Goal: Task Accomplishment & Management: Manage account settings

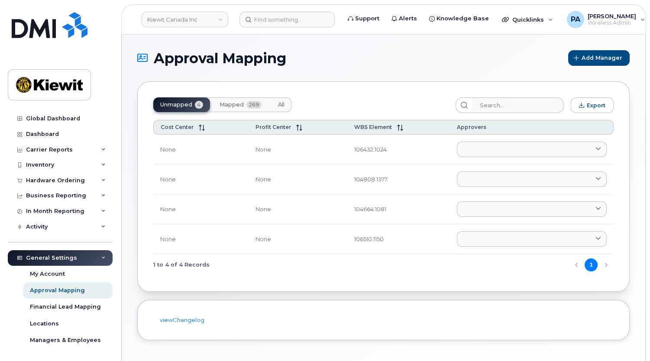
scroll to position [81, 0]
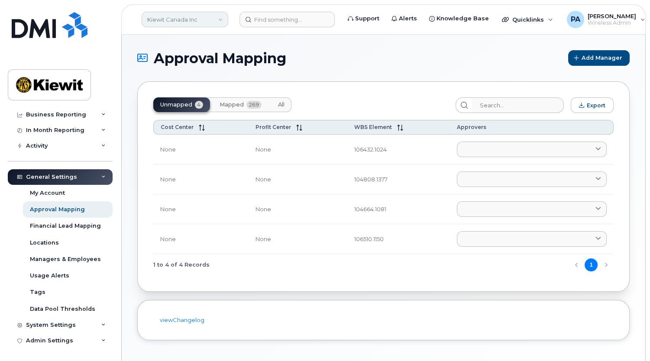
click at [212, 26] on link "Kiewit Canada Inc" at bounding box center [185, 20] width 87 height 16
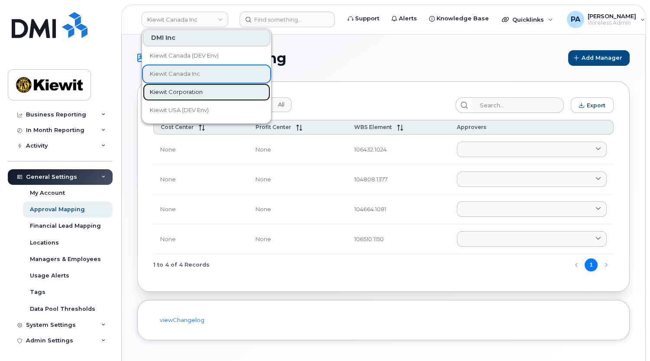
click at [187, 92] on span "Kiewit Corporation" at bounding box center [176, 92] width 53 height 9
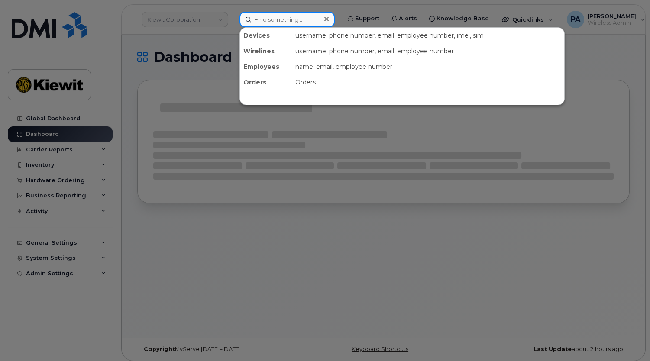
click at [272, 20] on input at bounding box center [286, 20] width 95 height 16
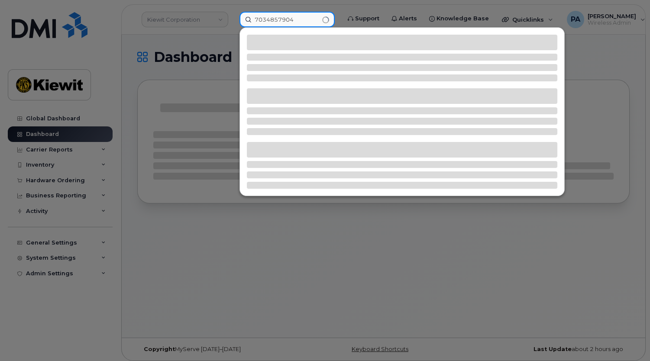
type input "7034857904"
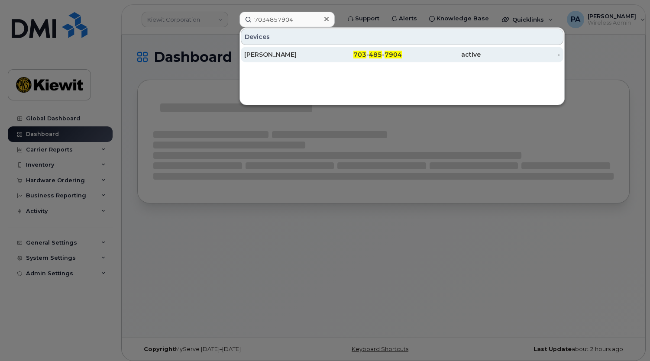
click at [272, 53] on div "[PERSON_NAME]" at bounding box center [283, 54] width 79 height 9
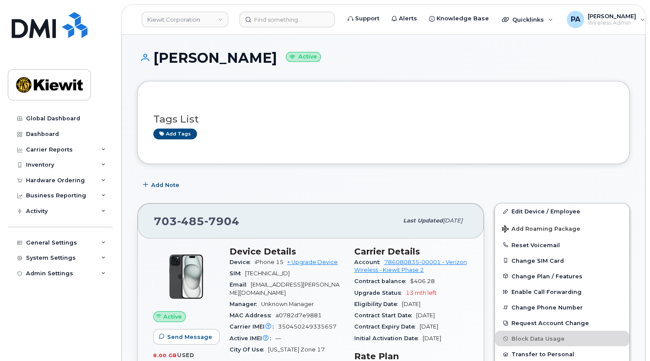
drag, startPoint x: 256, startPoint y: 60, endPoint x: 157, endPoint y: 59, distance: 98.7
click at [157, 59] on h1 "Ali Shahsavari Active" at bounding box center [383, 57] width 492 height 15
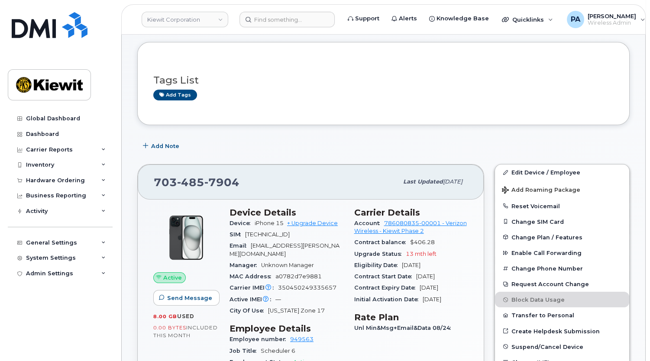
scroll to position [275, 0]
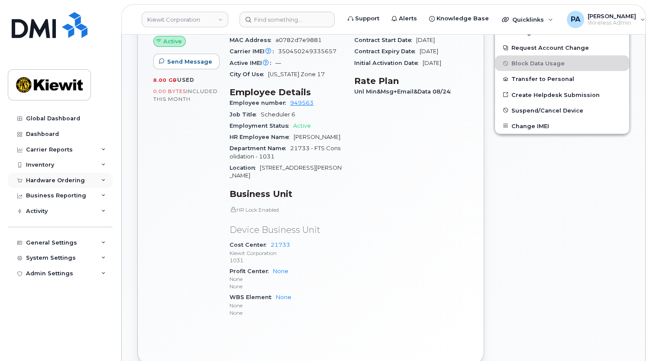
click at [43, 177] on div "Hardware Ordering" at bounding box center [55, 180] width 59 height 7
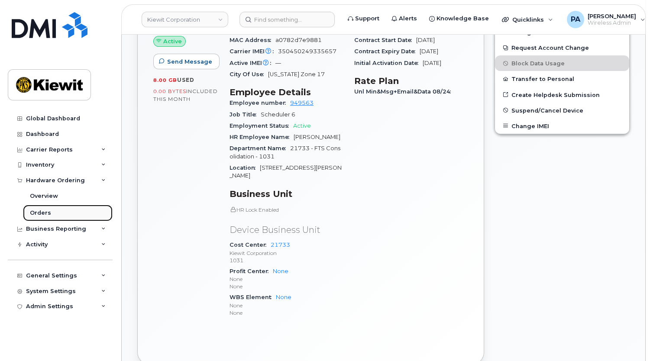
click at [47, 212] on div "Orders" at bounding box center [40, 213] width 21 height 8
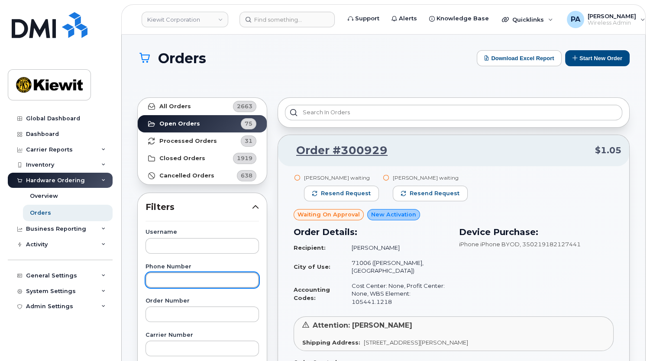
click at [196, 281] on input "text" at bounding box center [202, 280] width 113 height 16
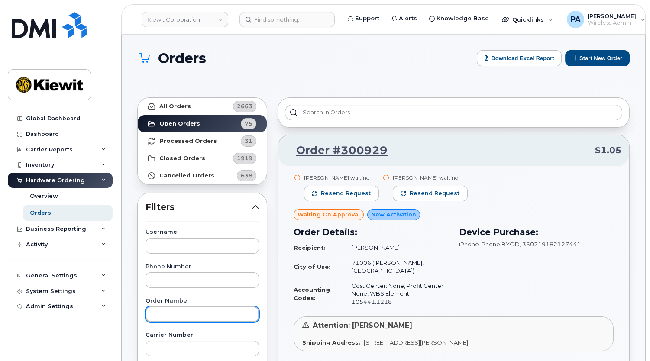
click at [188, 318] on input "text" at bounding box center [202, 315] width 113 height 16
type input "300919"
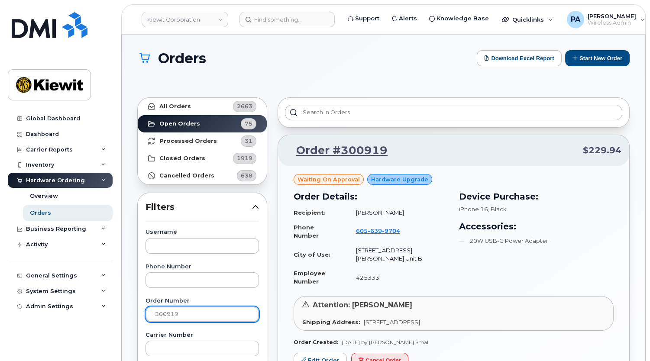
scroll to position [39, 0]
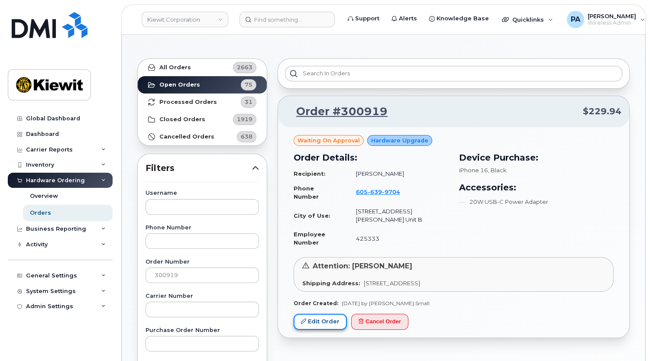
click at [320, 314] on link "Edit Order" at bounding box center [320, 322] width 53 height 16
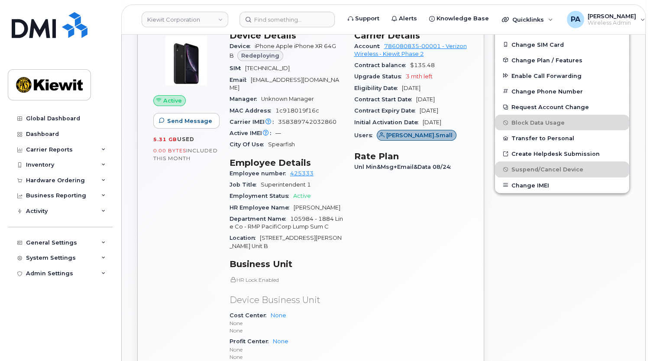
scroll to position [394, 0]
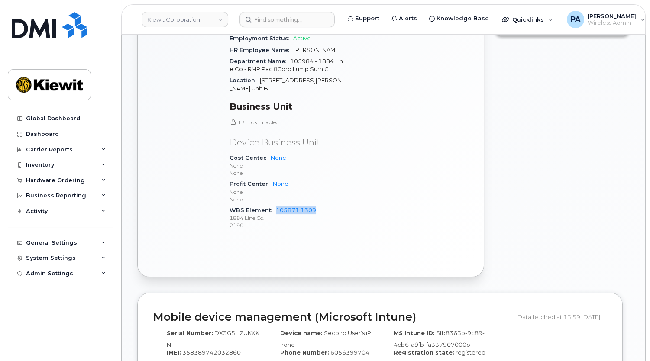
drag, startPoint x: 319, startPoint y: 200, endPoint x: 273, endPoint y: 203, distance: 46.0
click at [273, 205] on div "WBS Element 105871.1309 1884 Line Co. 2190" at bounding box center [287, 218] width 114 height 26
copy link "105871.1309"
click at [181, 23] on link "Kiewit Corporation" at bounding box center [185, 20] width 87 height 16
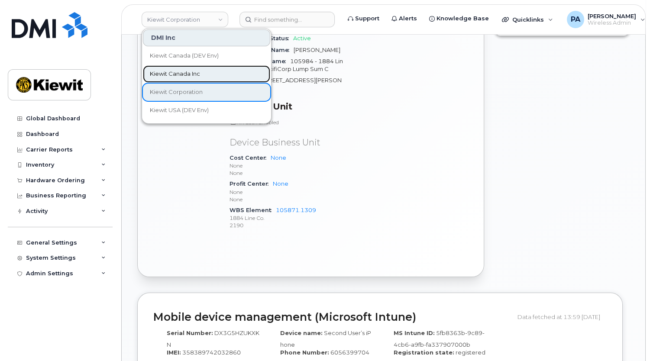
click at [179, 73] on span "Kiewit Canada Inc" at bounding box center [175, 74] width 50 height 9
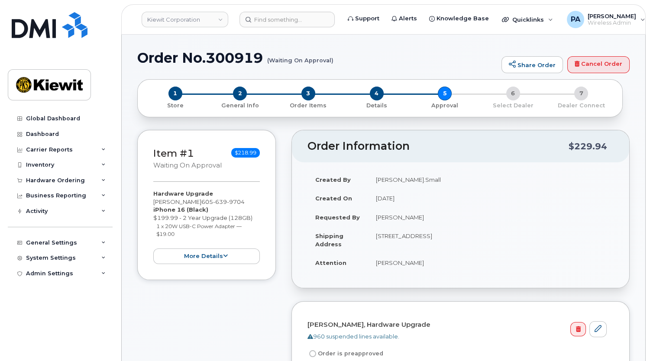
scroll to position [236, 0]
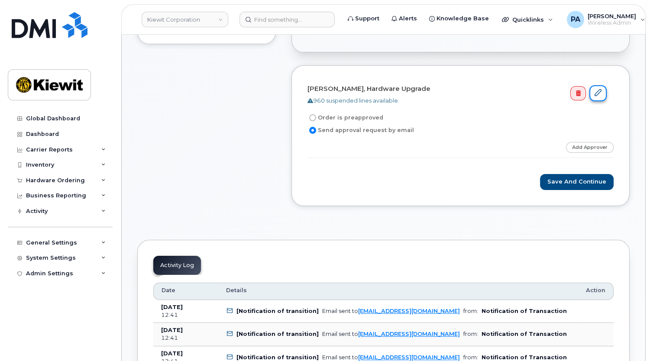
click at [599, 95] on icon at bounding box center [598, 92] width 7 height 7
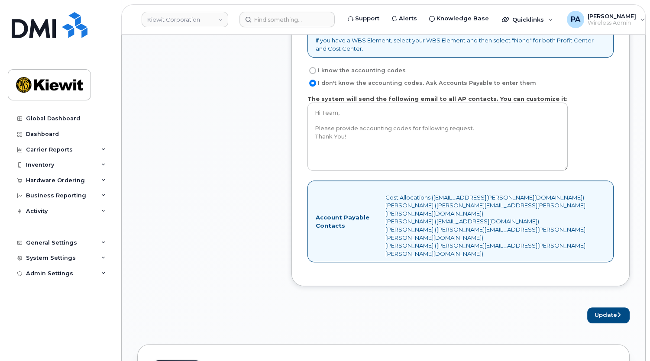
scroll to position [630, 0]
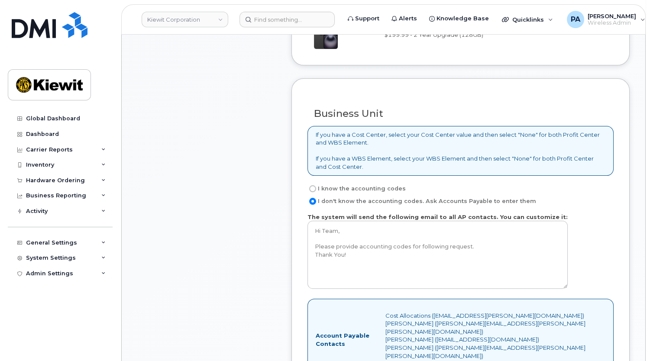
click at [352, 188] on label "I know the accounting codes" at bounding box center [356, 189] width 98 height 10
click at [316, 188] on input "I know the accounting codes" at bounding box center [312, 188] width 7 height 7
radio input "true"
select select
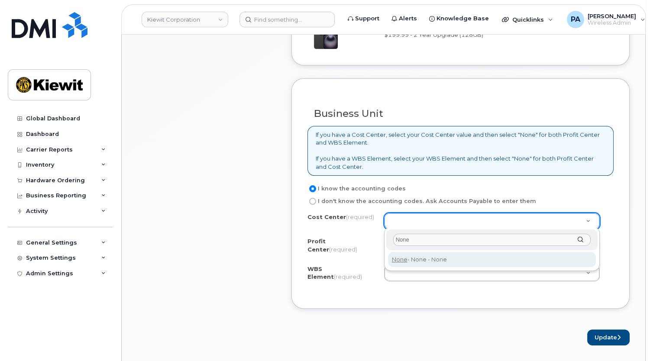
type input "None"
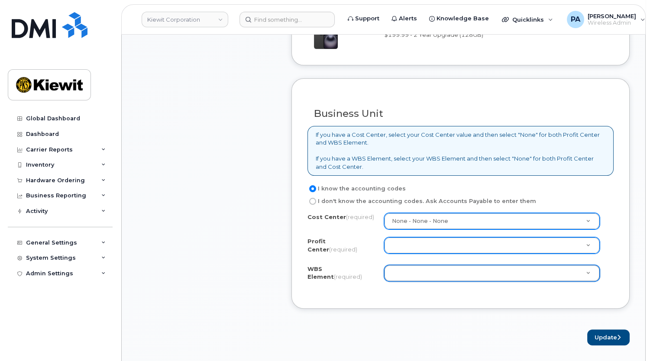
type input "N"
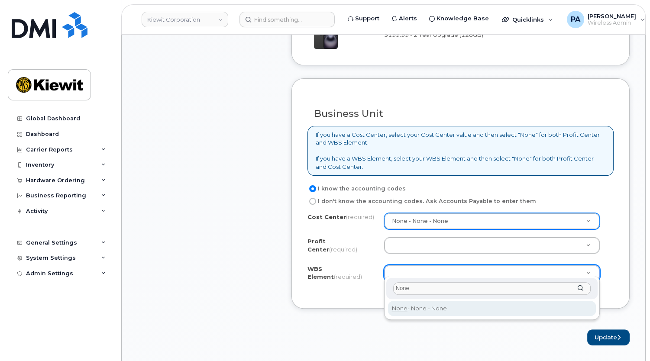
type input "None"
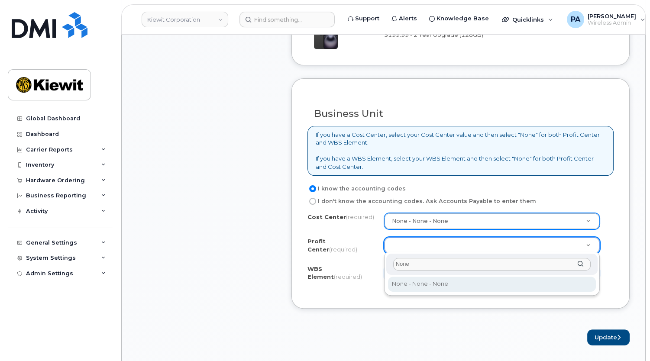
type input "None"
select select "None"
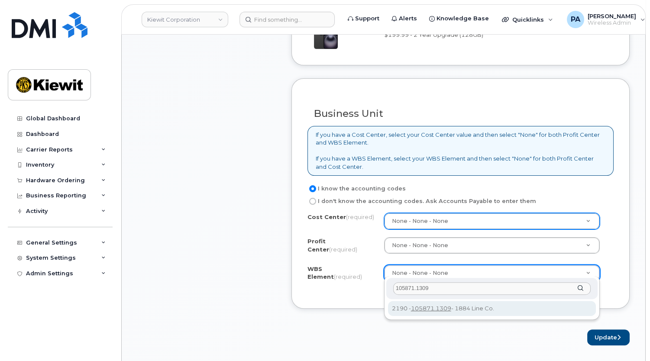
type input "105871.1309"
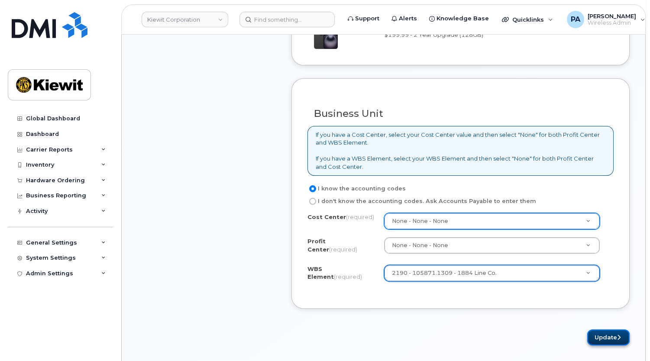
click at [600, 335] on button "Update" at bounding box center [608, 338] width 42 height 16
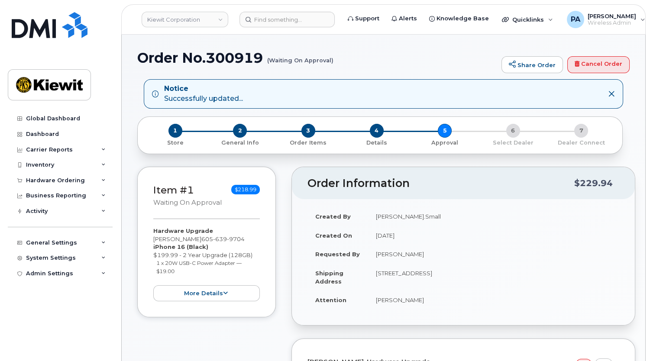
scroll to position [236, 0]
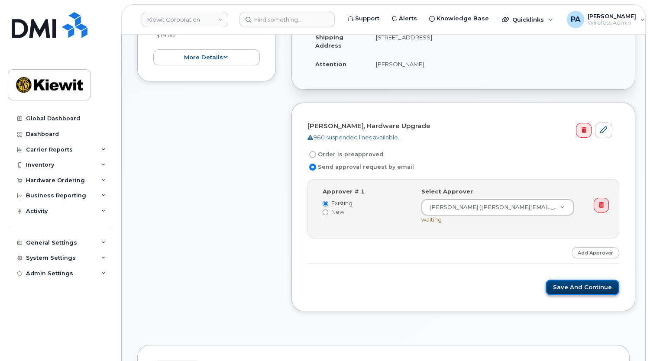
drag, startPoint x: 569, startPoint y: 287, endPoint x: 494, endPoint y: 273, distance: 76.6
click at [569, 287] on button "Save and Continue" at bounding box center [583, 288] width 74 height 16
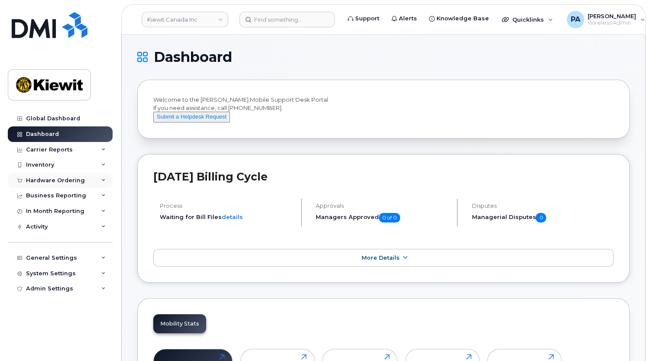
click at [65, 180] on div "Hardware Ordering" at bounding box center [55, 180] width 59 height 7
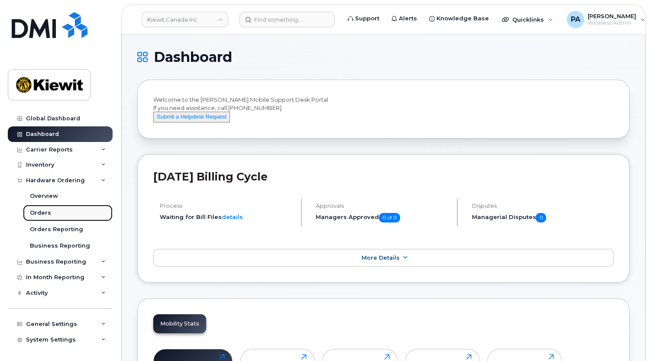
click at [38, 215] on div "Orders" at bounding box center [40, 213] width 21 height 8
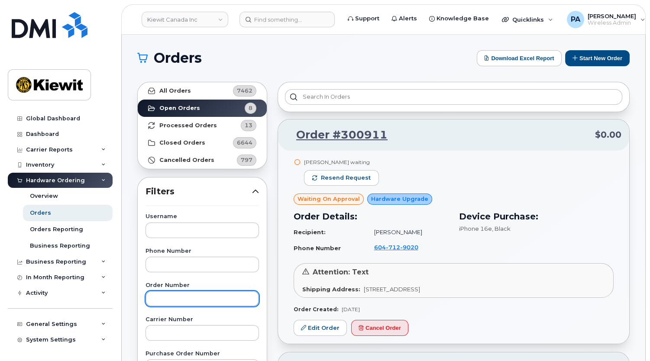
click at [175, 294] on input "text" at bounding box center [202, 299] width 113 height 16
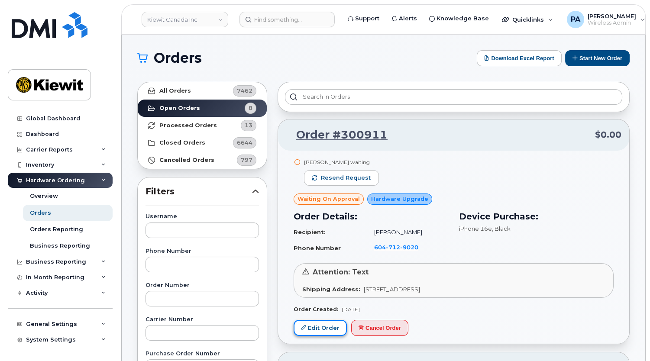
click at [326, 327] on link "Edit Order" at bounding box center [320, 328] width 53 height 16
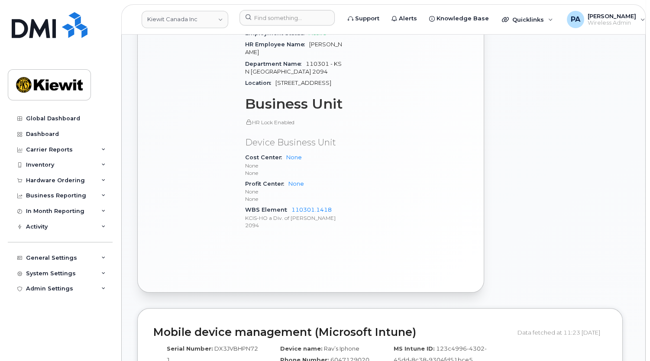
scroll to position [551, 0]
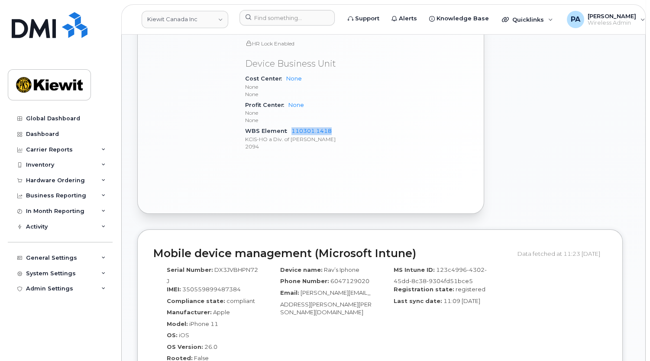
drag, startPoint x: 333, startPoint y: 130, endPoint x: 288, endPoint y: 133, distance: 46.0
click at [288, 133] on div "WBS Element 110301.1418 KCIS-HO a Div. of Kiewit 2094" at bounding box center [294, 139] width 99 height 26
copy link "110301.1418"
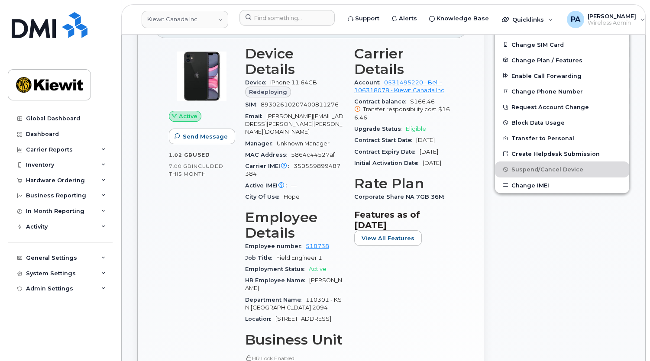
scroll to position [0, 0]
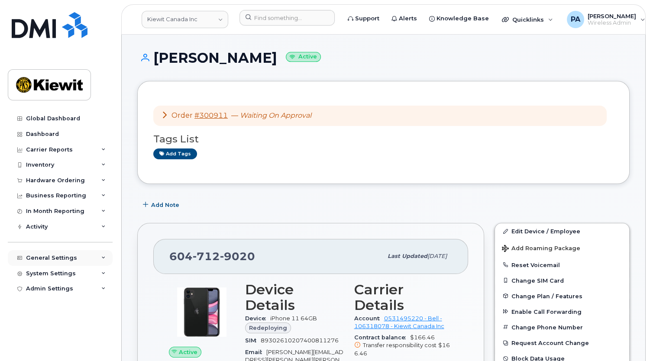
click at [72, 256] on div "General Settings" at bounding box center [51, 258] width 51 height 7
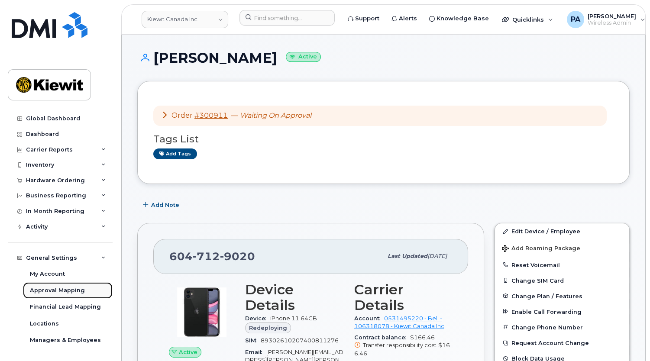
click at [61, 289] on div "Approval Mapping" at bounding box center [57, 291] width 55 height 8
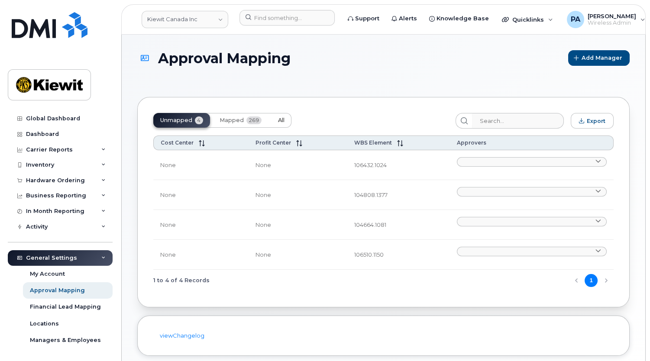
click at [277, 121] on button "All" at bounding box center [281, 120] width 20 height 15
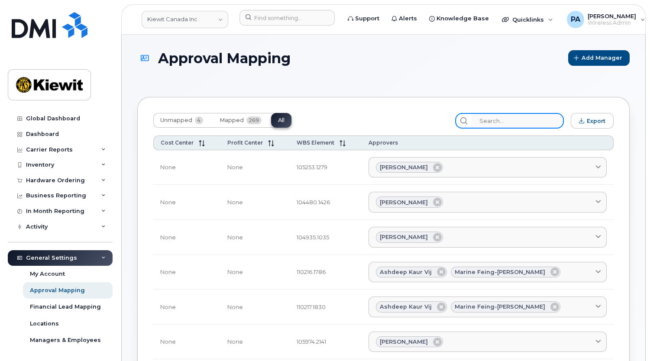
click at [500, 120] on input "search" at bounding box center [518, 121] width 92 height 16
paste input "110301.1418"
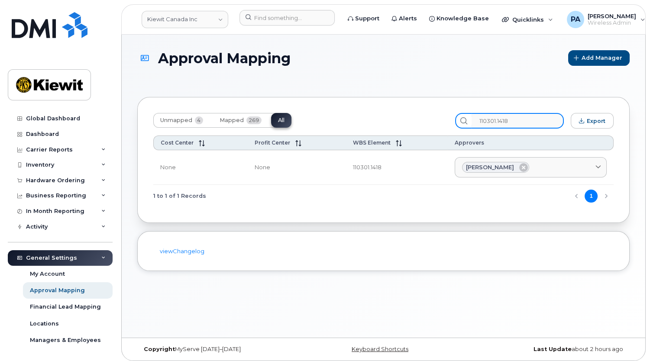
type input "110301.1418"
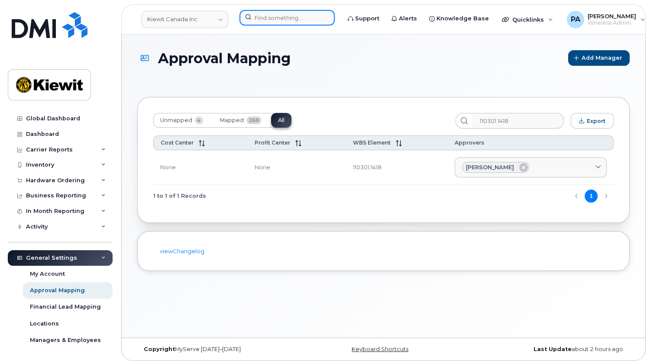
click at [264, 16] on input at bounding box center [286, 18] width 95 height 16
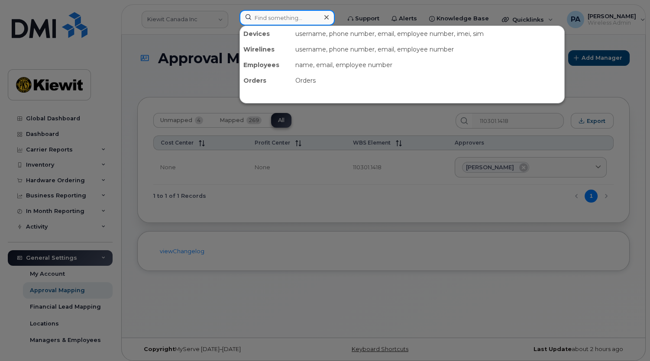
click at [287, 14] on input at bounding box center [286, 18] width 95 height 16
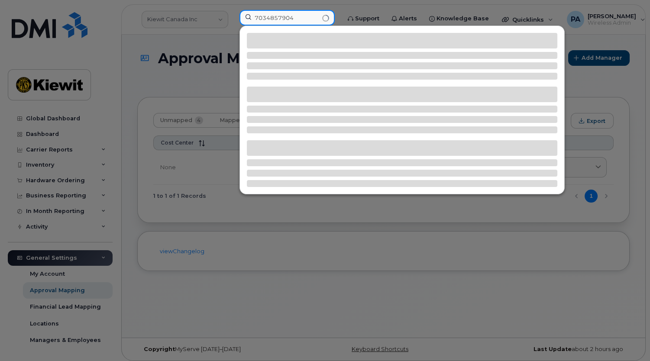
type input "7034857904"
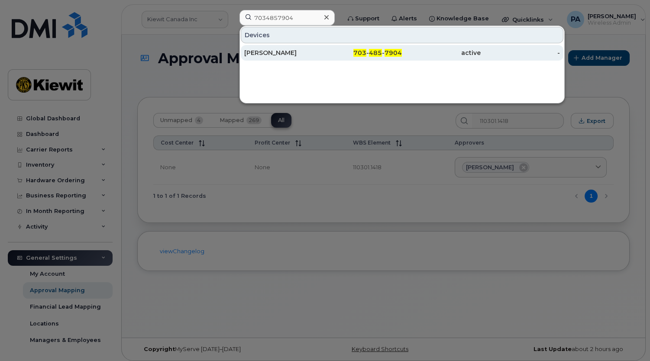
click at [301, 56] on div "[PERSON_NAME]" at bounding box center [283, 53] width 79 height 9
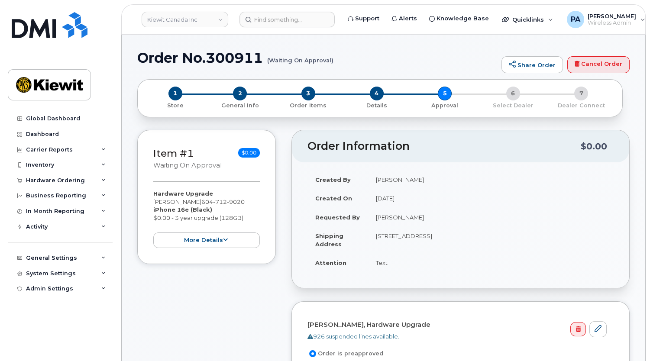
drag, startPoint x: 420, startPoint y: 179, endPoint x: 375, endPoint y: 181, distance: 44.2
click at [375, 181] on td "[PERSON_NAME]" at bounding box center [491, 179] width 246 height 19
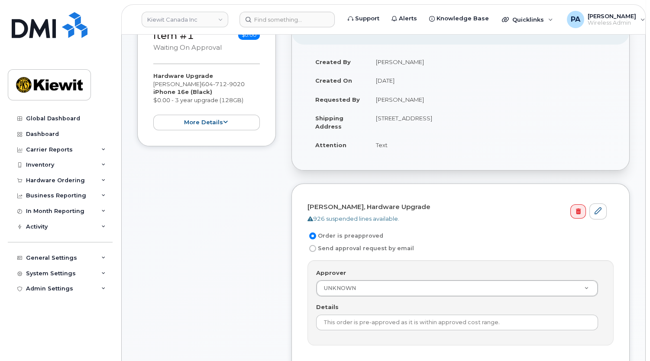
scroll to position [157, 0]
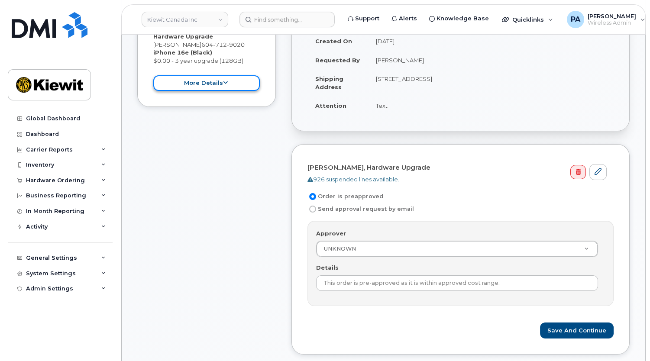
click at [208, 78] on button "more details" at bounding box center [206, 83] width 107 height 16
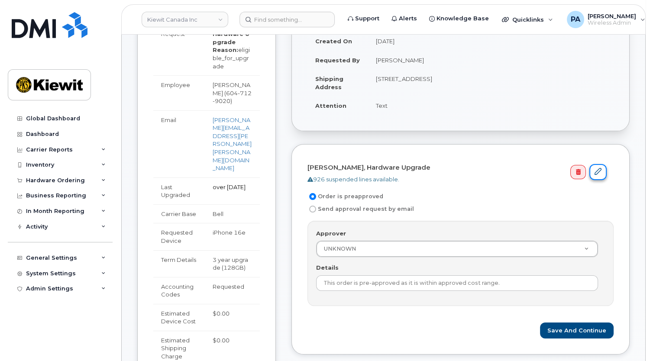
click at [605, 171] on link at bounding box center [597, 172] width 17 height 16
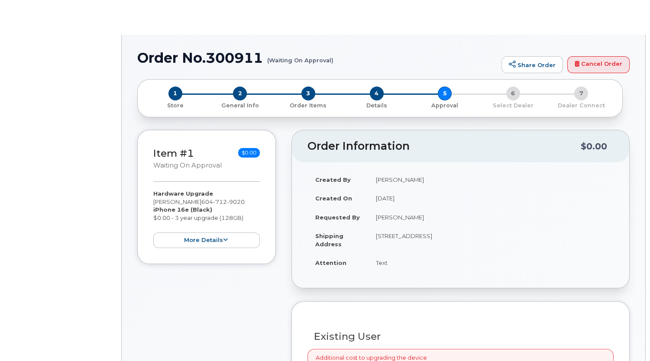
select select "eligible_for_upgrade"
radio input "true"
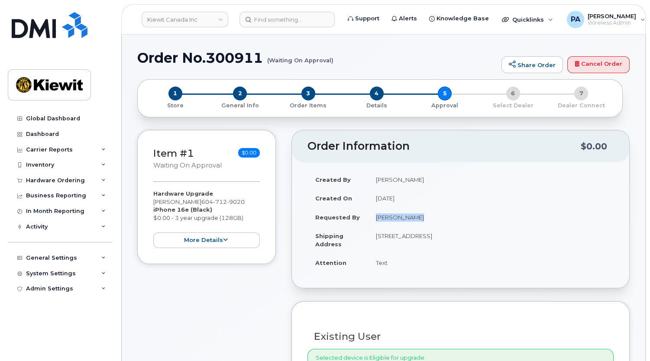
drag, startPoint x: 419, startPoint y: 218, endPoint x: 365, endPoint y: 217, distance: 54.6
click at [366, 217] on tr "Requested By Raghav Mehta" at bounding box center [460, 217] width 306 height 19
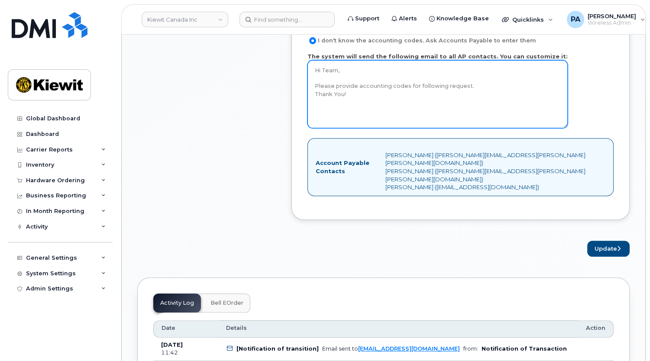
scroll to position [630, 0]
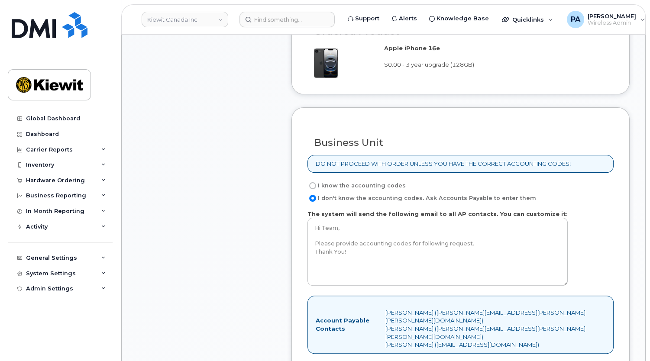
click at [354, 186] on label "I know the accounting codes" at bounding box center [356, 186] width 98 height 10
click at [316, 186] on input "I know the accounting codes" at bounding box center [312, 185] width 7 height 7
radio input "true"
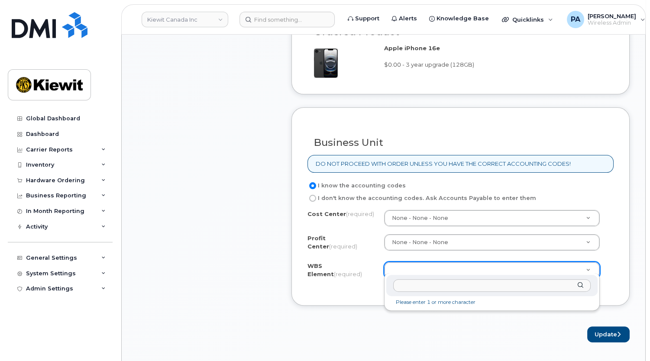
type input "110301.1418"
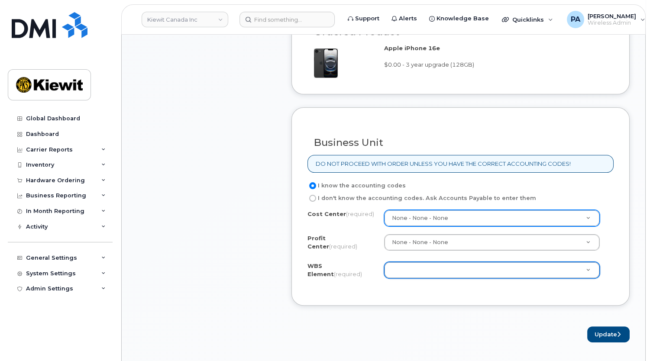
type input "N"
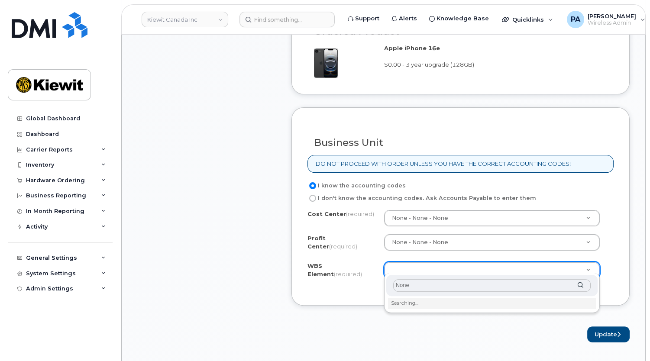
drag, startPoint x: 408, startPoint y: 285, endPoint x: 358, endPoint y: 279, distance: 49.8
click at [359, 279] on body "Kiewit Canada Inc Support Alerts Knowledge Base Quicklinks Suspend / Cancel Dev…" at bounding box center [325, 306] width 650 height 1873
paste input "110301.1418"
type input "110301.1418"
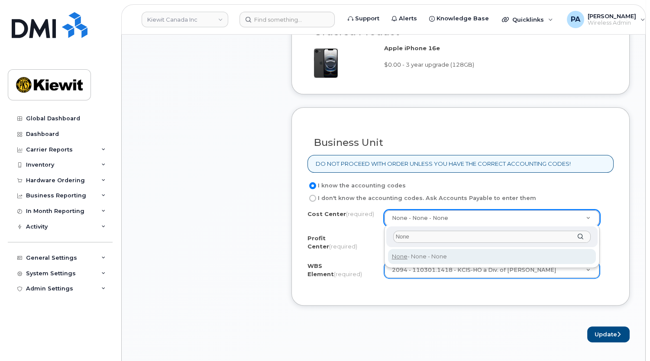
type input "None"
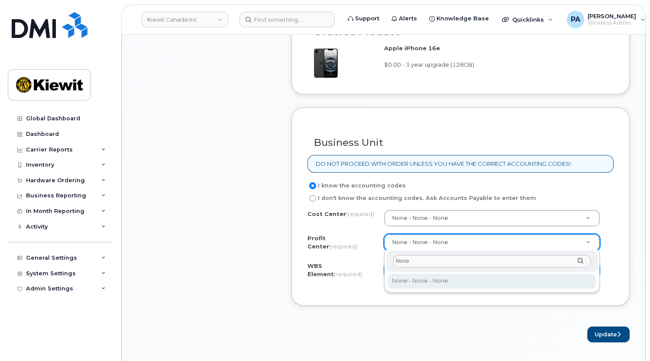
type input "None"
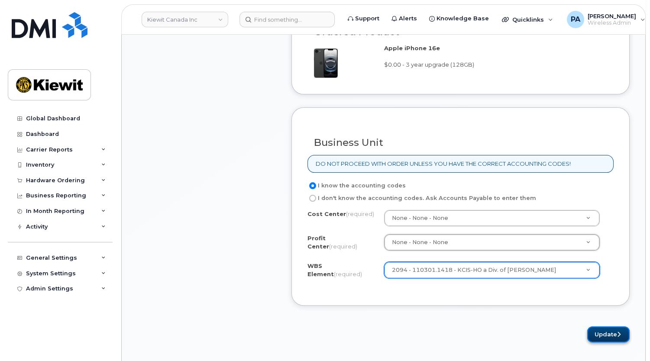
click at [598, 332] on button "Update" at bounding box center [608, 335] width 42 height 16
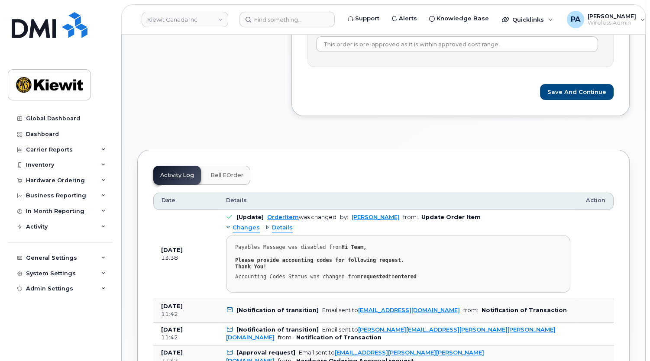
scroll to position [157, 0]
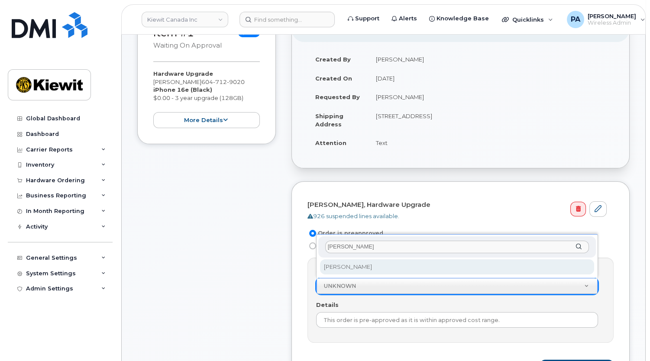
type input "[PERSON_NAME]"
select select "2749143"
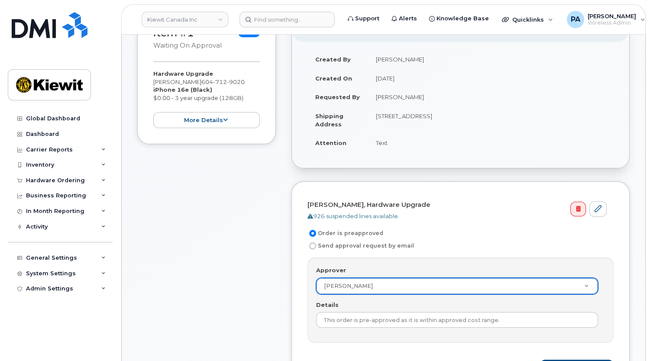
click at [334, 246] on label "Send approval request by email" at bounding box center [360, 246] width 107 height 10
click at [316, 246] on input "Send approval request by email" at bounding box center [312, 246] width 7 height 7
radio input "true"
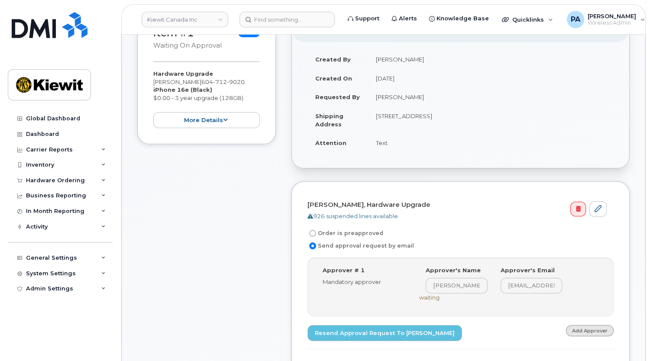
click at [593, 327] on link "Add Approver" at bounding box center [590, 330] width 48 height 11
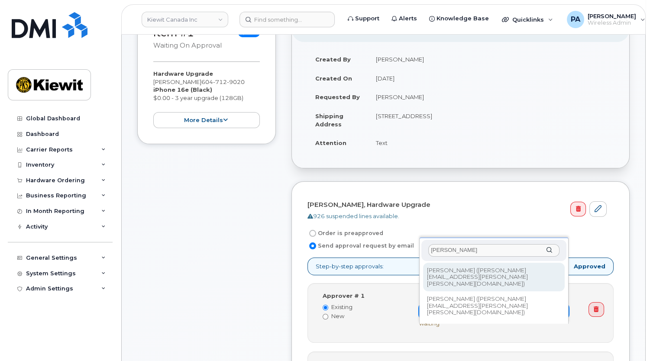
type input "[PERSON_NAME]"
type input "2749143"
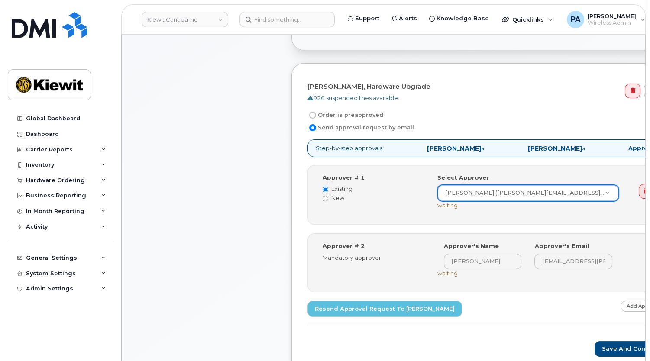
scroll to position [354, 0]
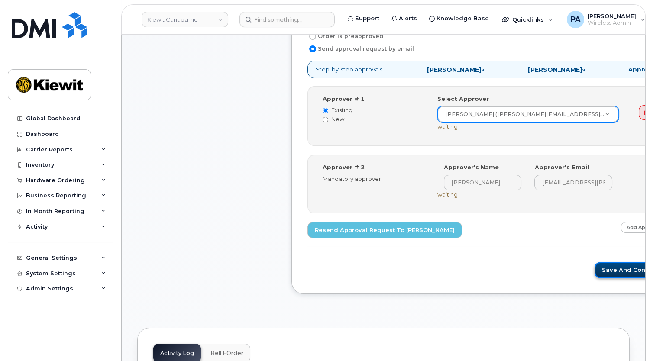
click at [595, 274] on button "Save and Continue" at bounding box center [632, 270] width 74 height 16
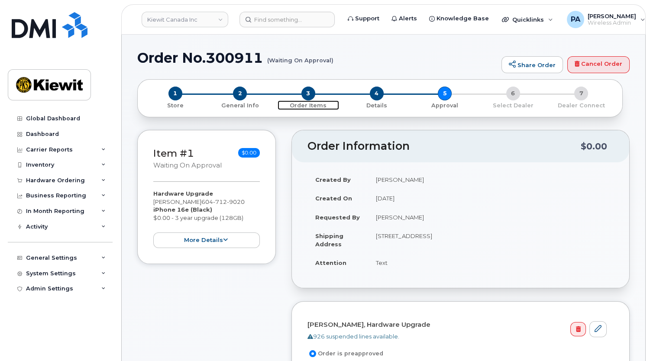
click at [307, 95] on span "3" at bounding box center [308, 94] width 14 height 14
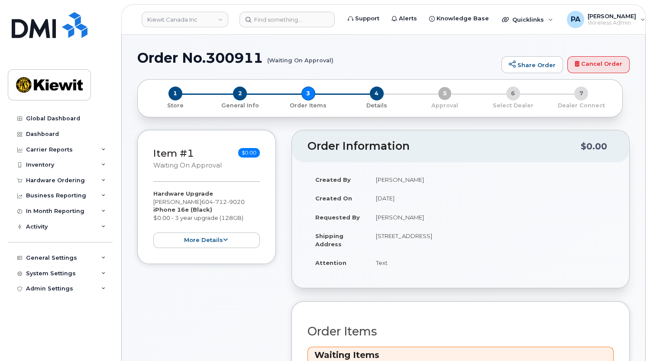
click at [234, 99] on div "2 General Info" at bounding box center [240, 98] width 68 height 23
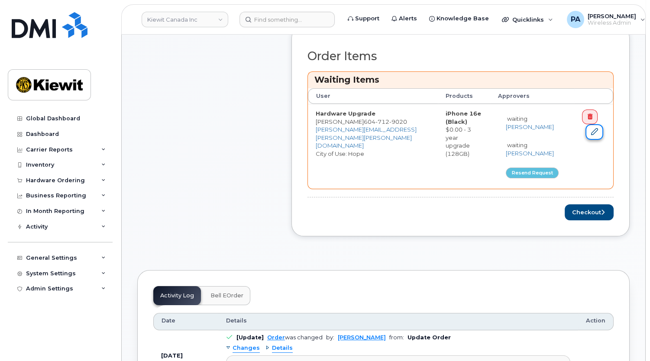
click at [591, 130] on icon at bounding box center [594, 131] width 7 height 7
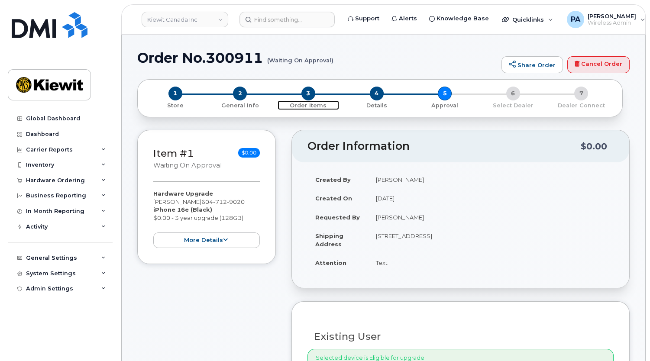
click at [307, 93] on span "3" at bounding box center [308, 94] width 14 height 14
click at [174, 98] on span "1" at bounding box center [175, 94] width 14 height 14
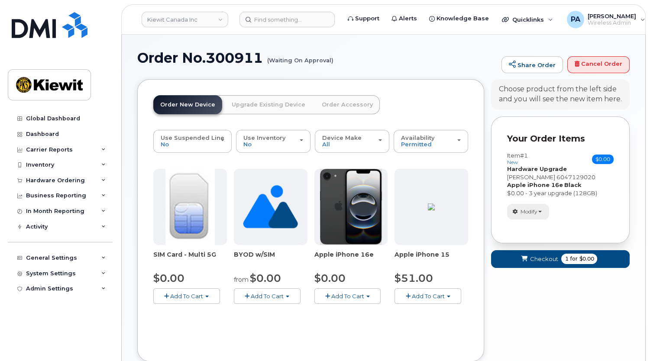
click at [539, 211] on span "button" at bounding box center [539, 212] width 3 height 2
click at [541, 226] on link "change" at bounding box center [549, 225] width 82 height 10
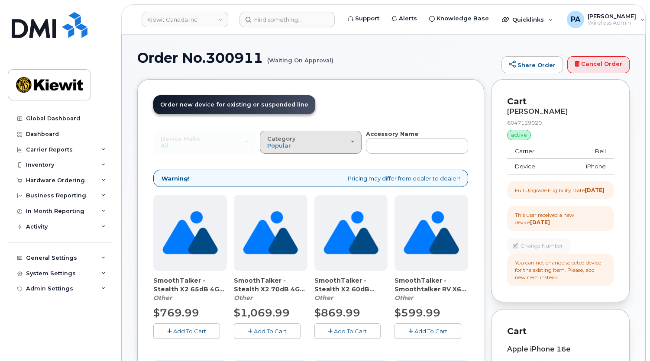
click at [290, 149] on button "Category Popular" at bounding box center [311, 142] width 102 height 23
click at [282, 180] on label "Case" at bounding box center [275, 180] width 26 height 10
click at [0, 0] on input "Case" at bounding box center [0, 0] width 0 height 0
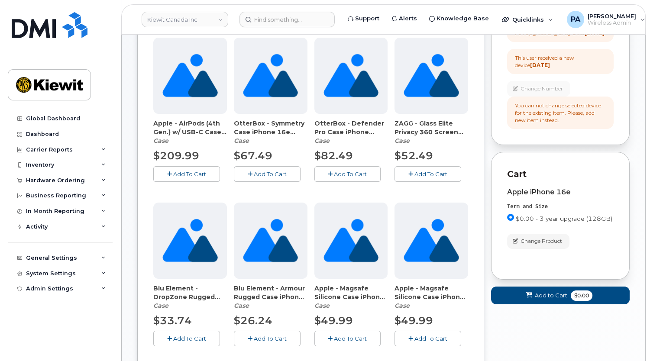
scroll to position [118, 0]
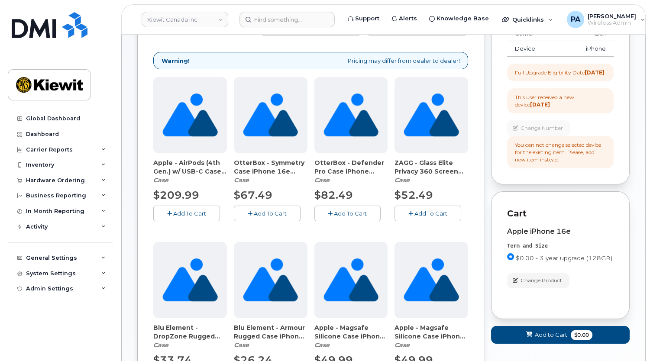
click at [251, 212] on icon "button" at bounding box center [250, 214] width 5 height 6
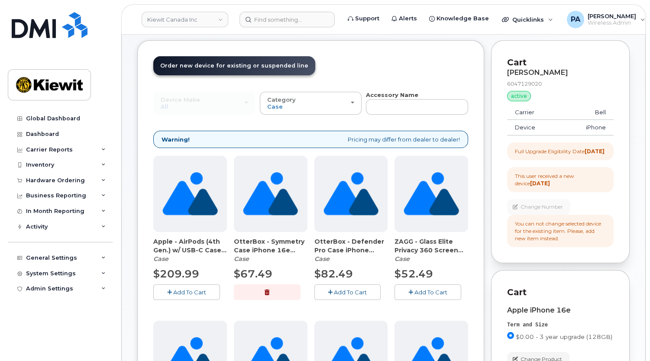
scroll to position [0, 0]
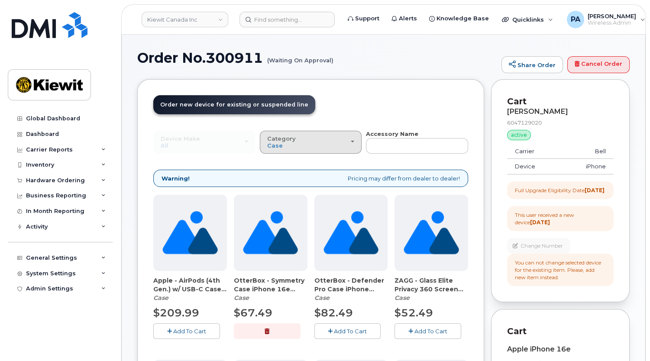
click at [317, 142] on div "Category Case" at bounding box center [310, 142] width 87 height 13
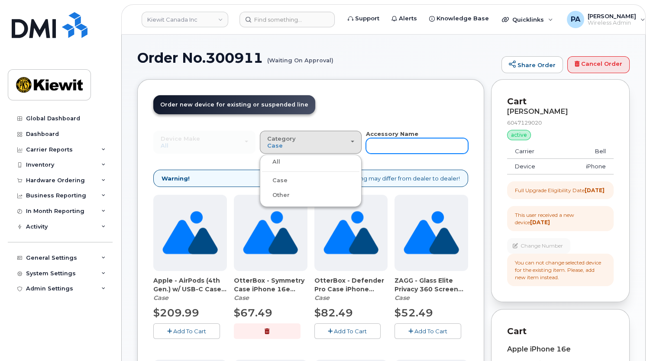
click at [400, 152] on input "text" at bounding box center [417, 146] width 102 height 16
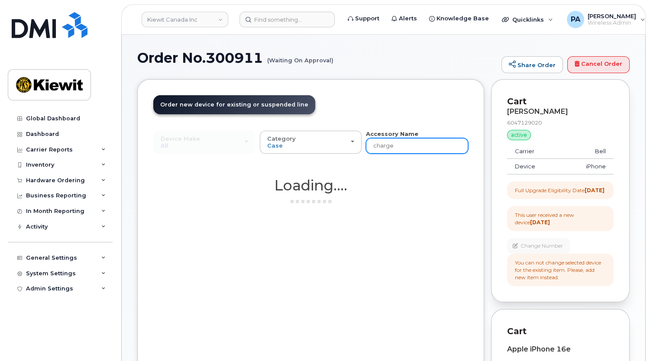
type input "charger"
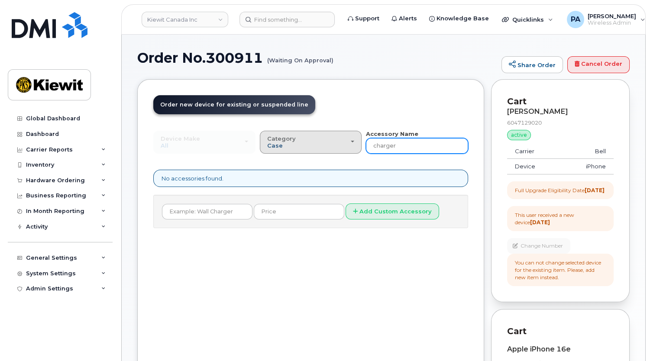
drag, startPoint x: 360, startPoint y: 148, endPoint x: 281, endPoint y: 147, distance: 79.7
click at [281, 147] on div "Device Make All Android Cell Phone HUB iPhone Modem Tablet All Android Cell Pho…" at bounding box center [310, 142] width 315 height 24
click at [281, 147] on span "Case" at bounding box center [275, 145] width 16 height 7
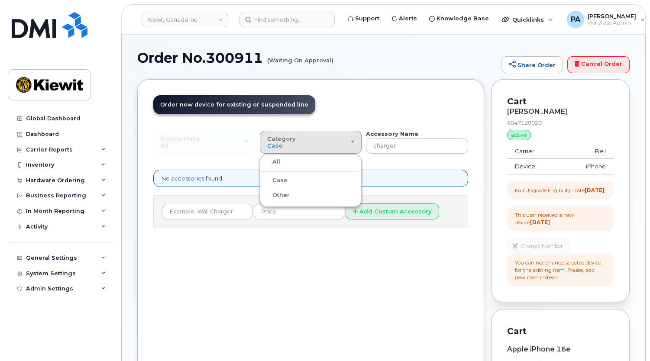
drag, startPoint x: 278, startPoint y: 194, endPoint x: 288, endPoint y: 194, distance: 10.8
click at [278, 194] on label "Other" at bounding box center [276, 195] width 28 height 10
click at [0, 0] on input "Other" at bounding box center [0, 0] width 0 height 0
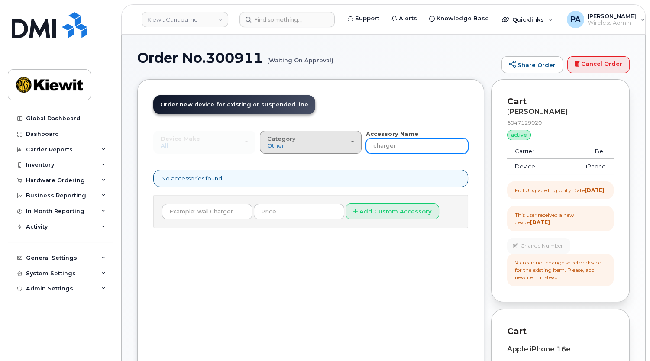
drag, startPoint x: 414, startPoint y: 147, endPoint x: 266, endPoint y: 141, distance: 148.2
click at [267, 141] on div "Device Make All Android Cell Phone HUB iPhone Modem Tablet All Android Cell Pho…" at bounding box center [310, 142] width 315 height 24
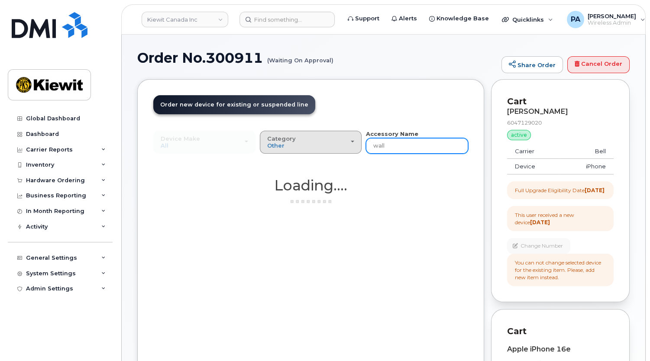
type input "wall"
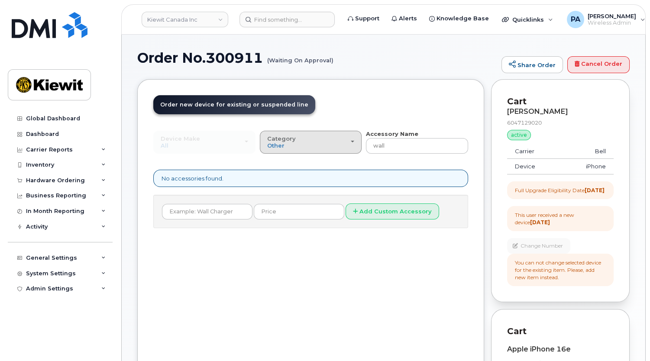
click at [335, 145] on div "Category Other" at bounding box center [310, 142] width 87 height 13
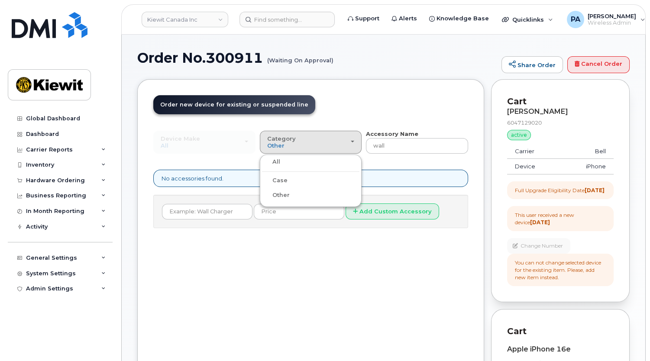
click at [273, 159] on label "All" at bounding box center [271, 162] width 18 height 10
click at [0, 0] on input "All" at bounding box center [0, 0] width 0 height 0
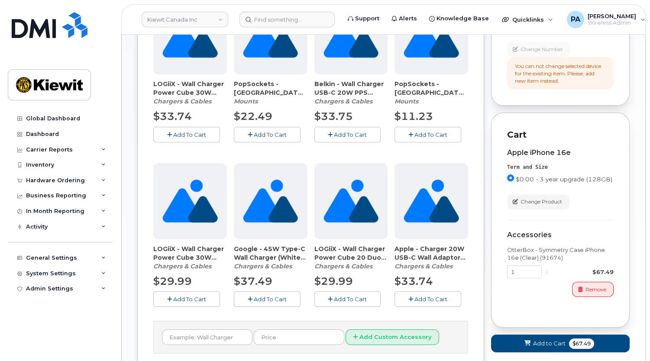
scroll to position [270, 0]
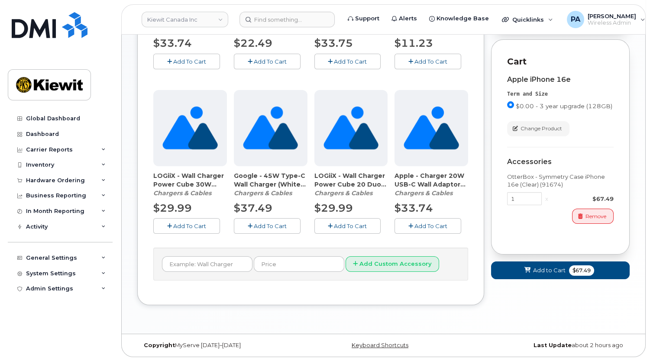
click at [417, 228] on span "Add To Cart" at bounding box center [430, 226] width 33 height 7
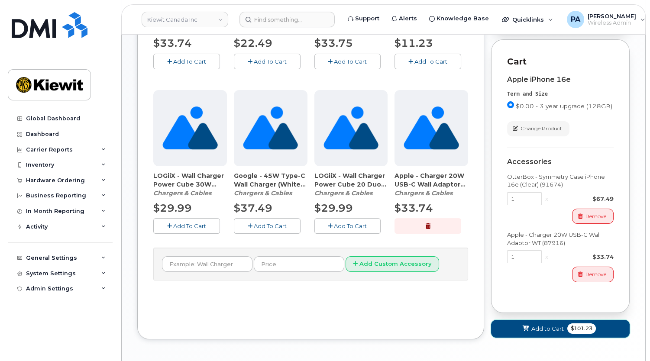
click at [563, 333] on span "Add to Cart" at bounding box center [547, 329] width 32 height 8
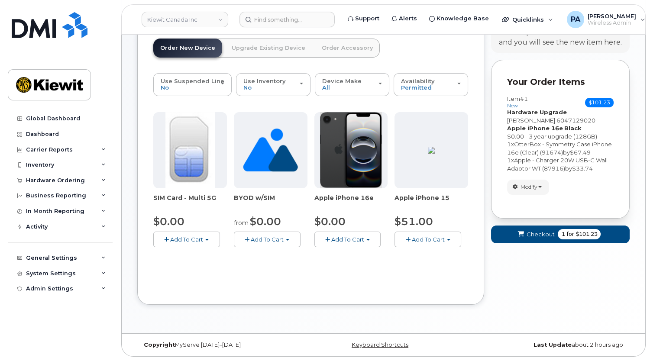
scroll to position [56, 0]
click at [334, 50] on link "Order Accessory" at bounding box center [347, 48] width 65 height 19
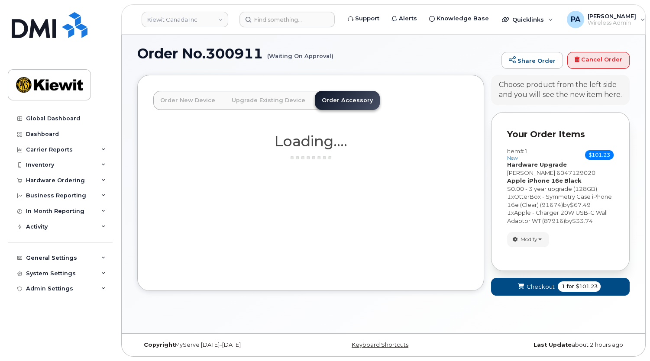
scroll to position [4, 0]
click at [531, 243] on div "Your Cart is Empty! Choose product from the left side and you will see the new …" at bounding box center [560, 189] width 139 height 229
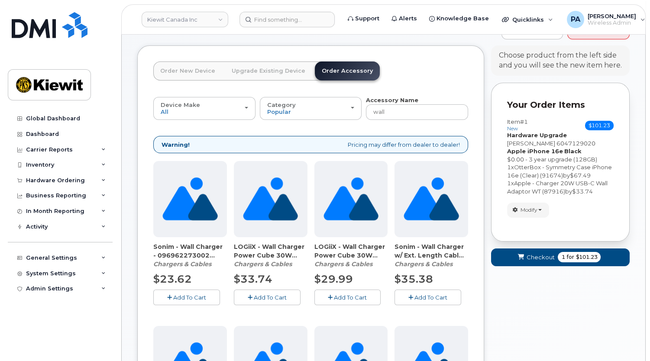
scroll to position [0, 0]
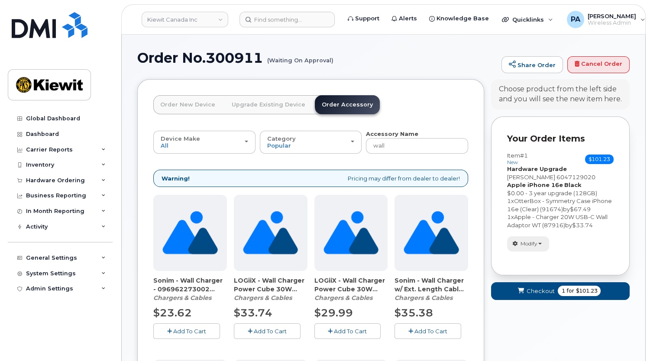
click at [532, 247] on span "Modify" at bounding box center [529, 244] width 17 height 8
click at [534, 259] on link "change" at bounding box center [549, 257] width 82 height 10
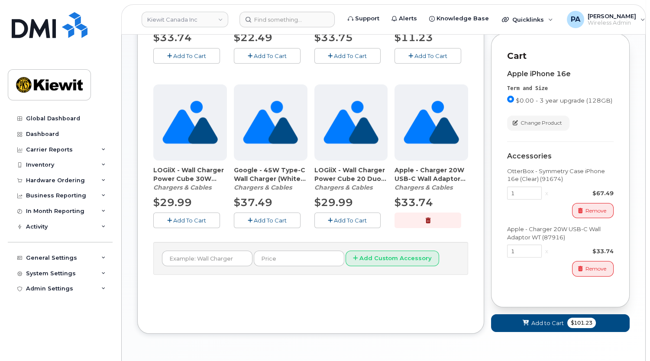
scroll to position [312, 0]
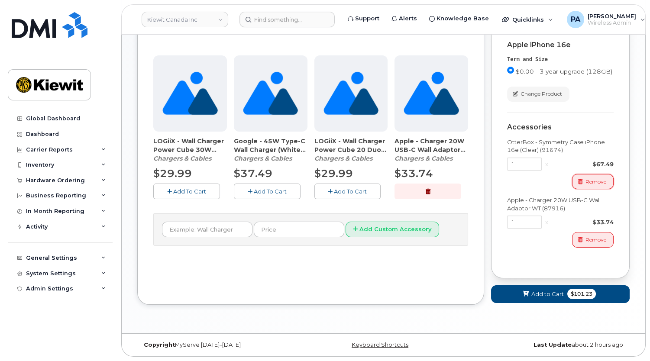
click at [593, 184] on span "Remove" at bounding box center [595, 182] width 21 height 8
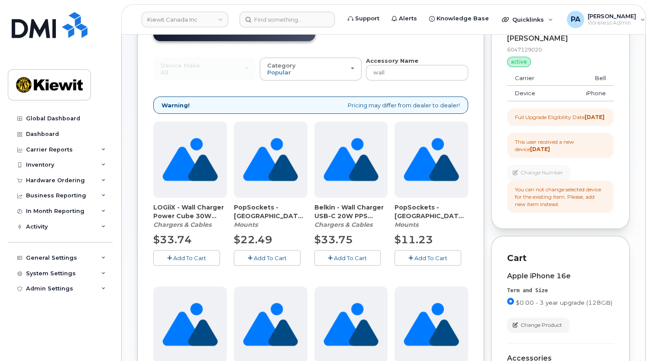
scroll to position [0, 0]
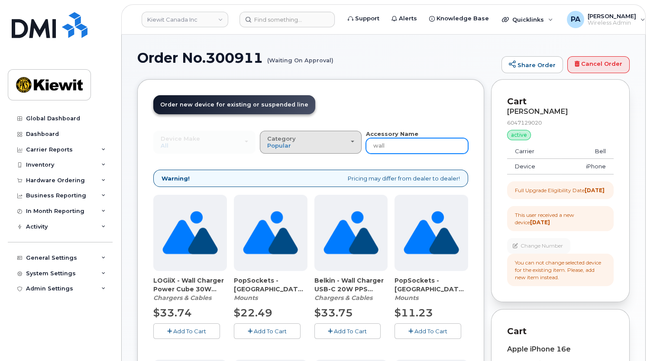
drag, startPoint x: 376, startPoint y: 142, endPoint x: 316, endPoint y: 138, distance: 60.8
click at [316, 139] on div "Device Make All Android Cell Phone HUB iPhone Modem Tablet All Android Cell Pho…" at bounding box center [310, 142] width 315 height 24
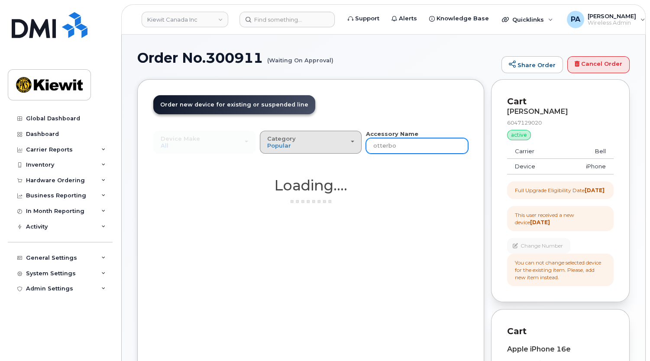
type input "otterbox"
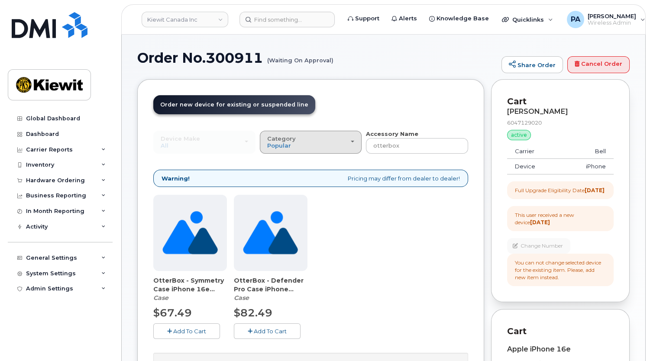
click at [332, 147] on div "Category Popular" at bounding box center [310, 142] width 87 height 13
click at [278, 162] on label "All" at bounding box center [271, 162] width 18 height 10
click at [0, 0] on input "All" at bounding box center [0, 0] width 0 height 0
click at [286, 142] on span "Popular" at bounding box center [279, 145] width 24 height 7
click at [281, 181] on label "Case" at bounding box center [275, 180] width 26 height 10
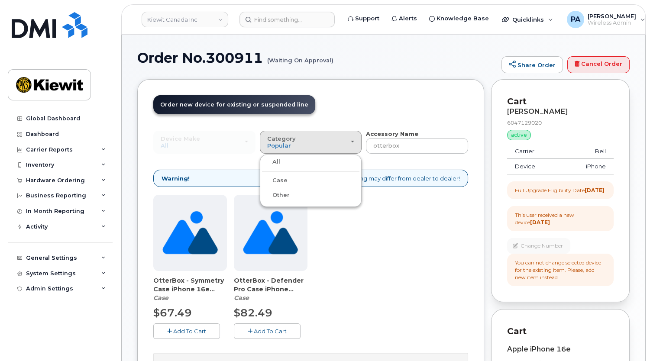
click at [0, 0] on input "Case" at bounding box center [0, 0] width 0 height 0
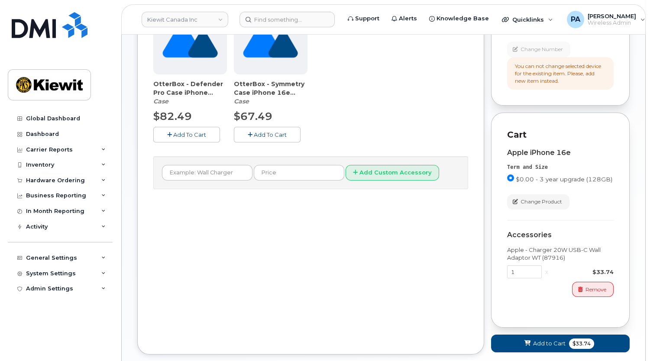
scroll to position [254, 0]
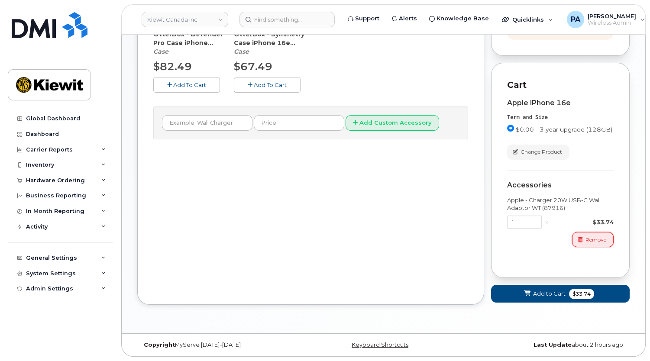
click at [595, 241] on span "Remove" at bounding box center [595, 240] width 21 height 8
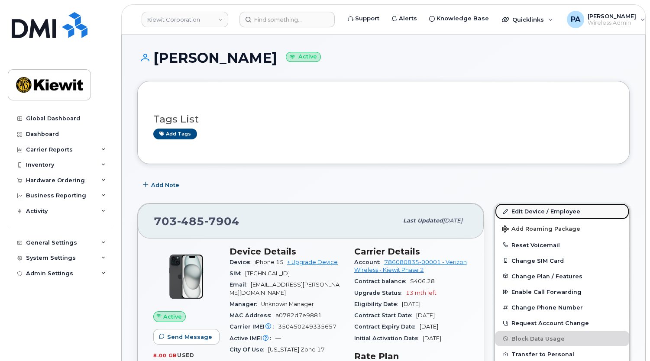
click at [559, 207] on link "Edit Device / Employee" at bounding box center [562, 212] width 134 height 16
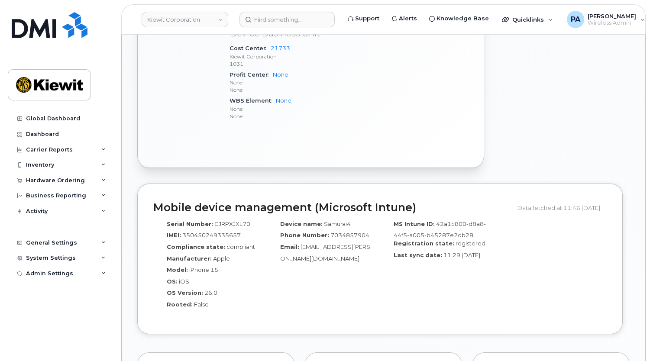
scroll to position [275, 0]
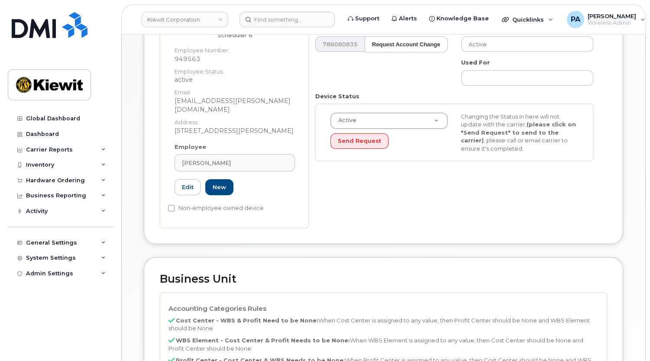
scroll to position [394, 0]
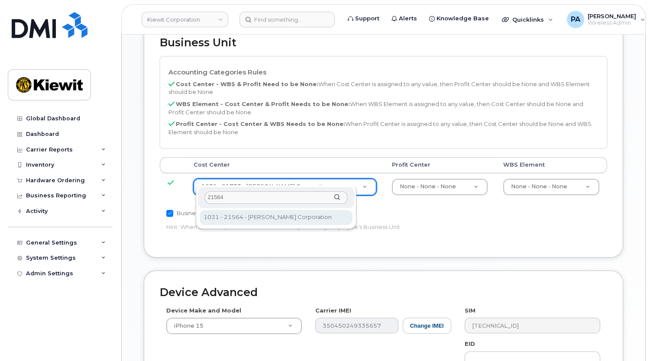
type input "21564"
type input "30347817"
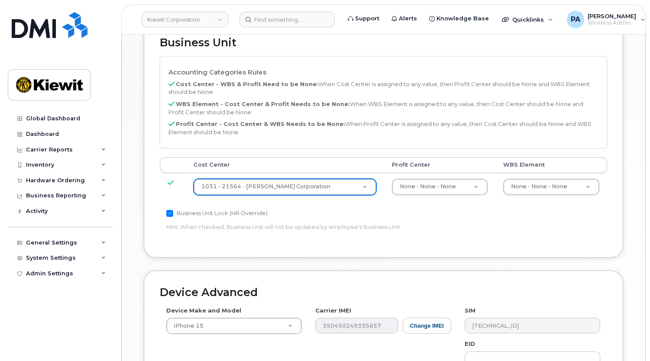
scroll to position [552, 0]
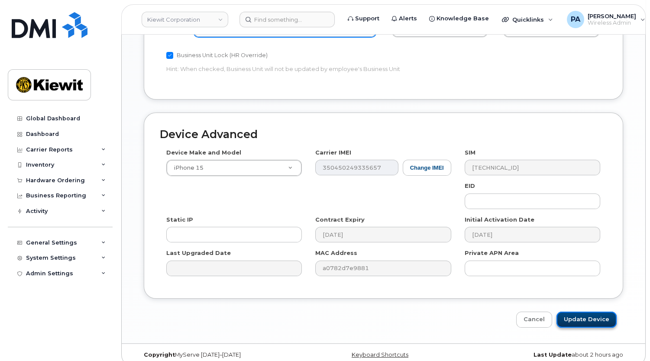
click at [580, 314] on input "Update Device" at bounding box center [586, 320] width 60 height 16
type input "Saving..."
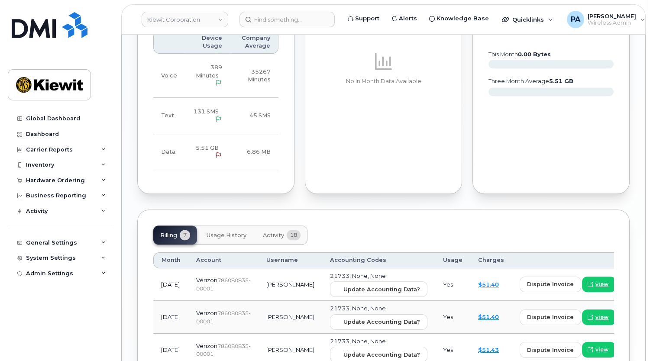
scroll to position [1015, 0]
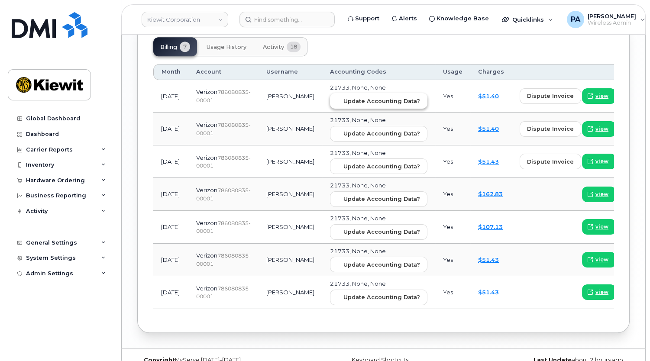
drag, startPoint x: 340, startPoint y: 86, endPoint x: 353, endPoint y: 28, distance: 59.1
click at [343, 97] on span "Update Accounting Data?" at bounding box center [381, 101] width 77 height 8
